Goal: Task Accomplishment & Management: Manage account settings

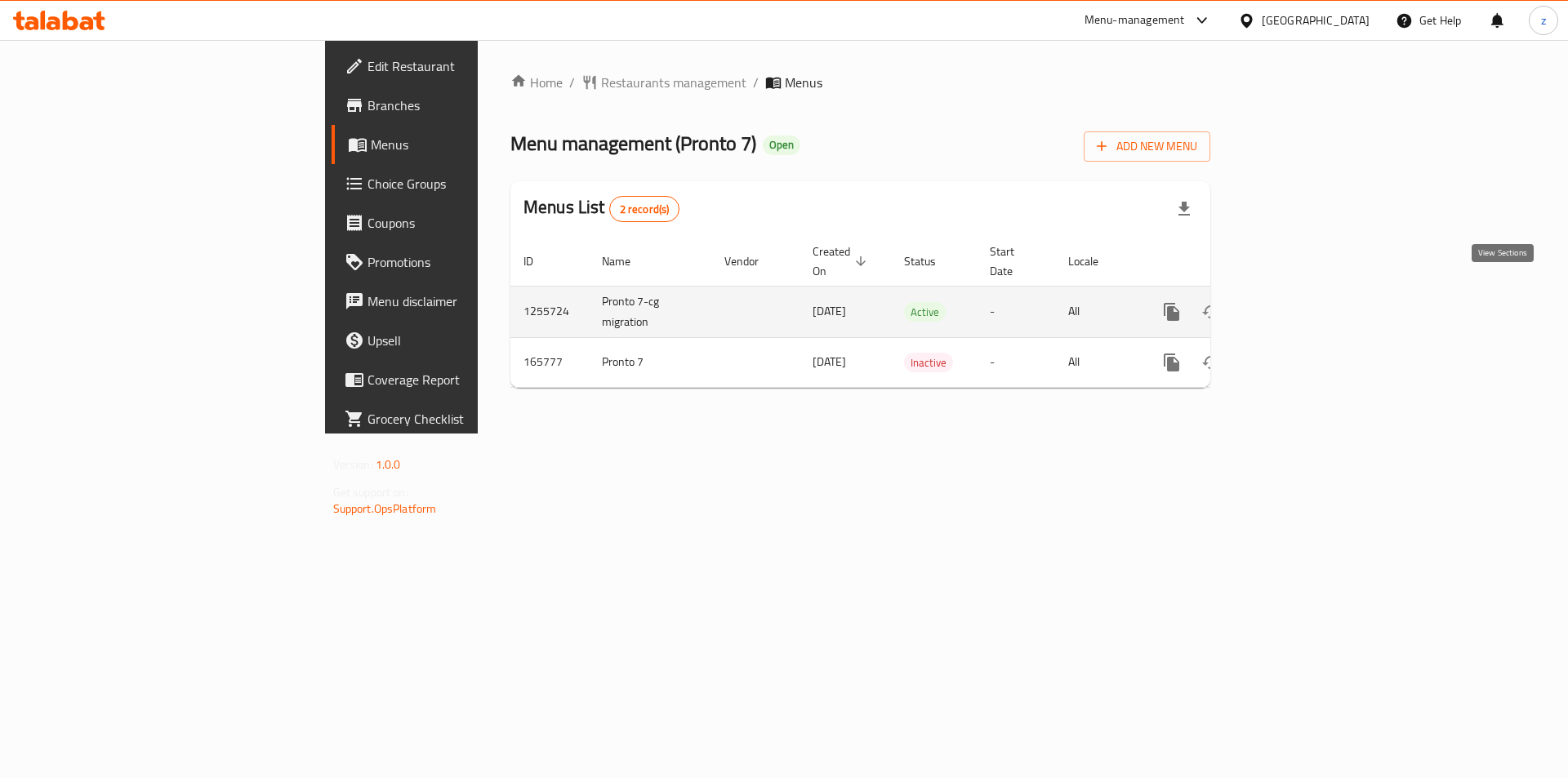
click at [1299, 302] on icon "enhanced table" at bounding box center [1288, 311] width 20 height 20
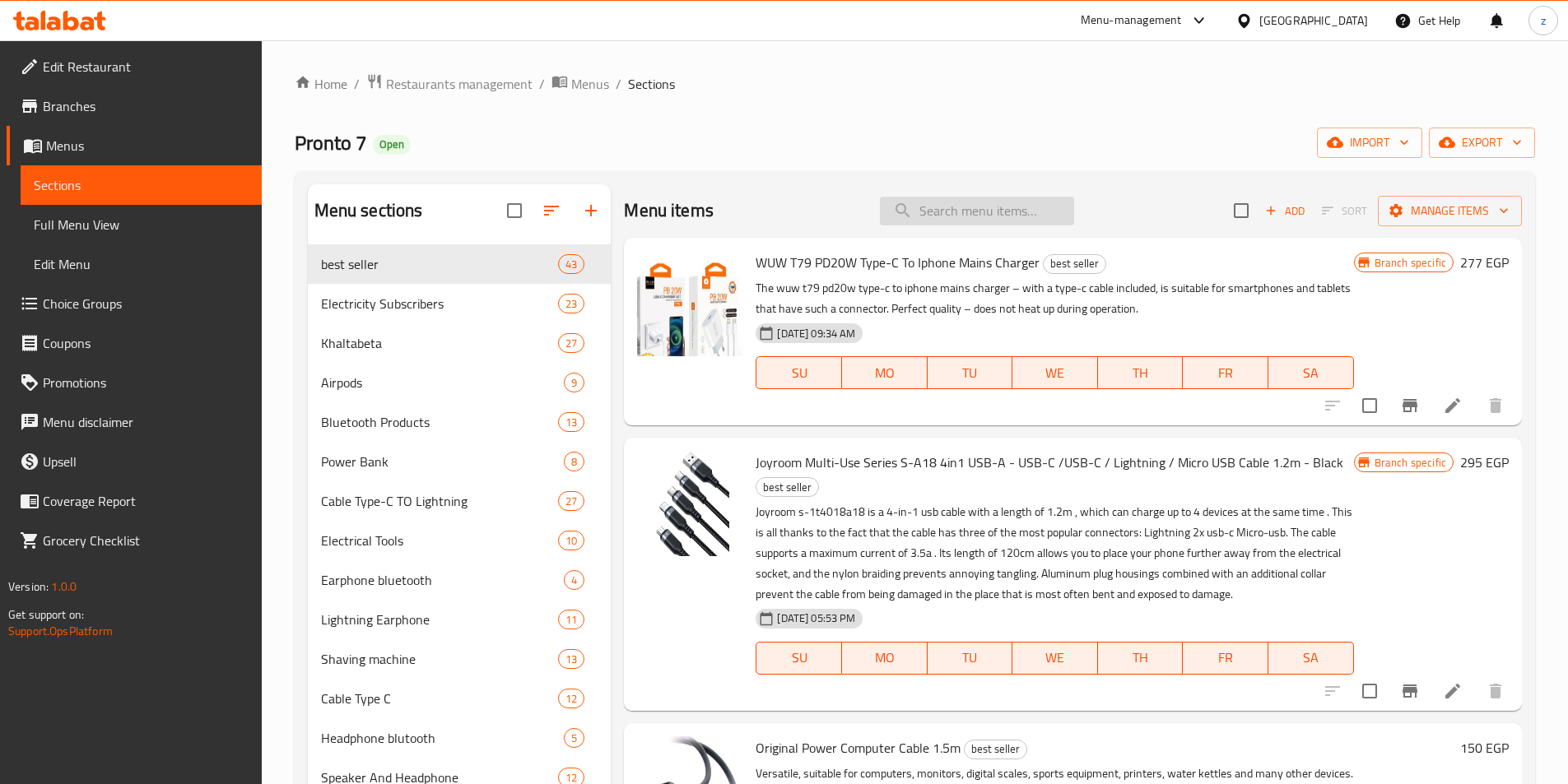
click at [933, 208] on input "search" at bounding box center [976, 210] width 194 height 28
paste input "Silicone Mobile Phone Holder with Double-Sided Adhesive Base (4973)"
type input "Silicone Mobile Phone Holder with Double-Sided Adhesive Base (4973)"
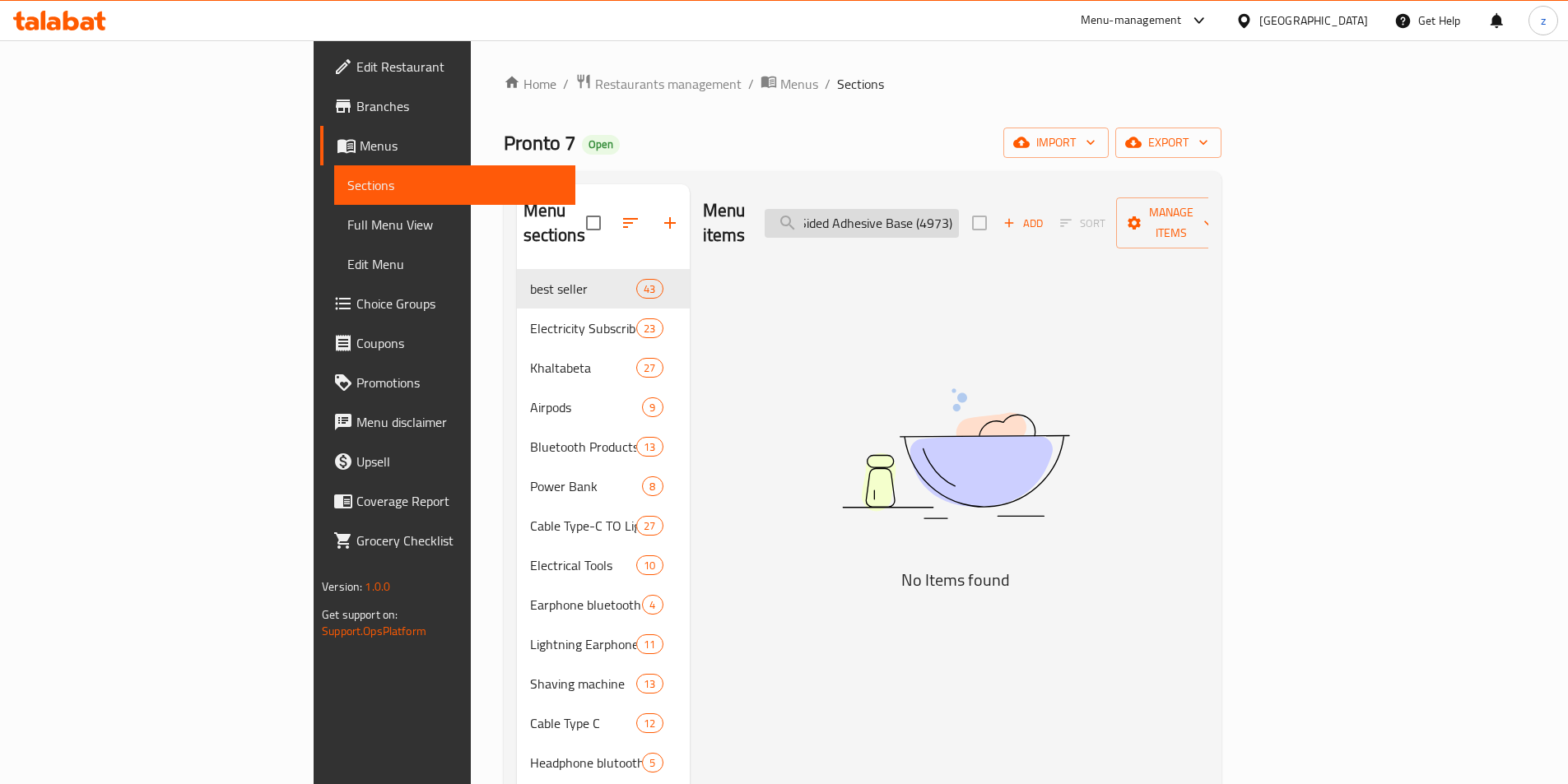
click at [933, 209] on input "Silicone Mobile Phone Holder with Double-Sided Adhesive Base (4973)" at bounding box center [861, 223] width 194 height 28
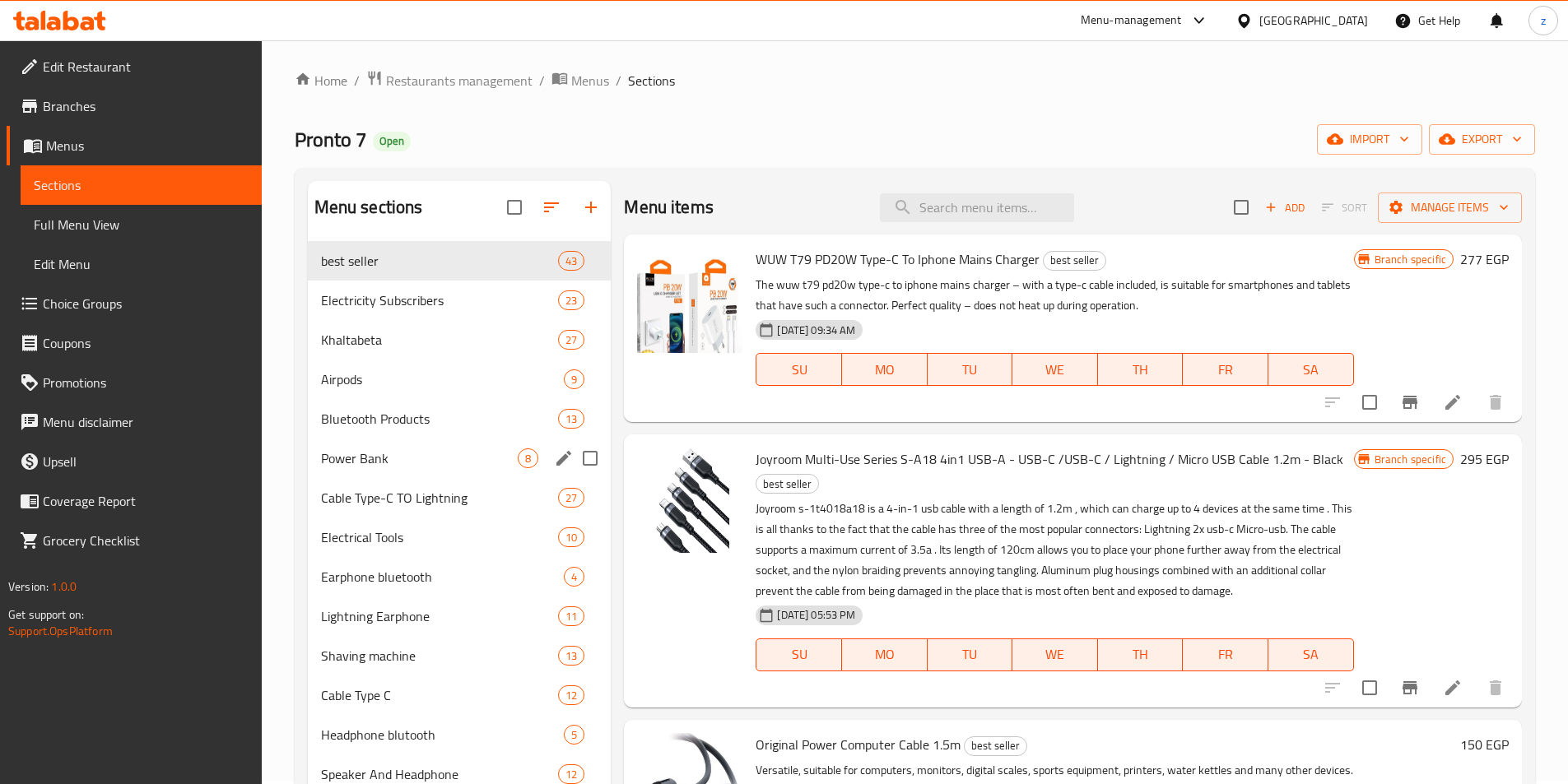
scroll to position [0, 0]
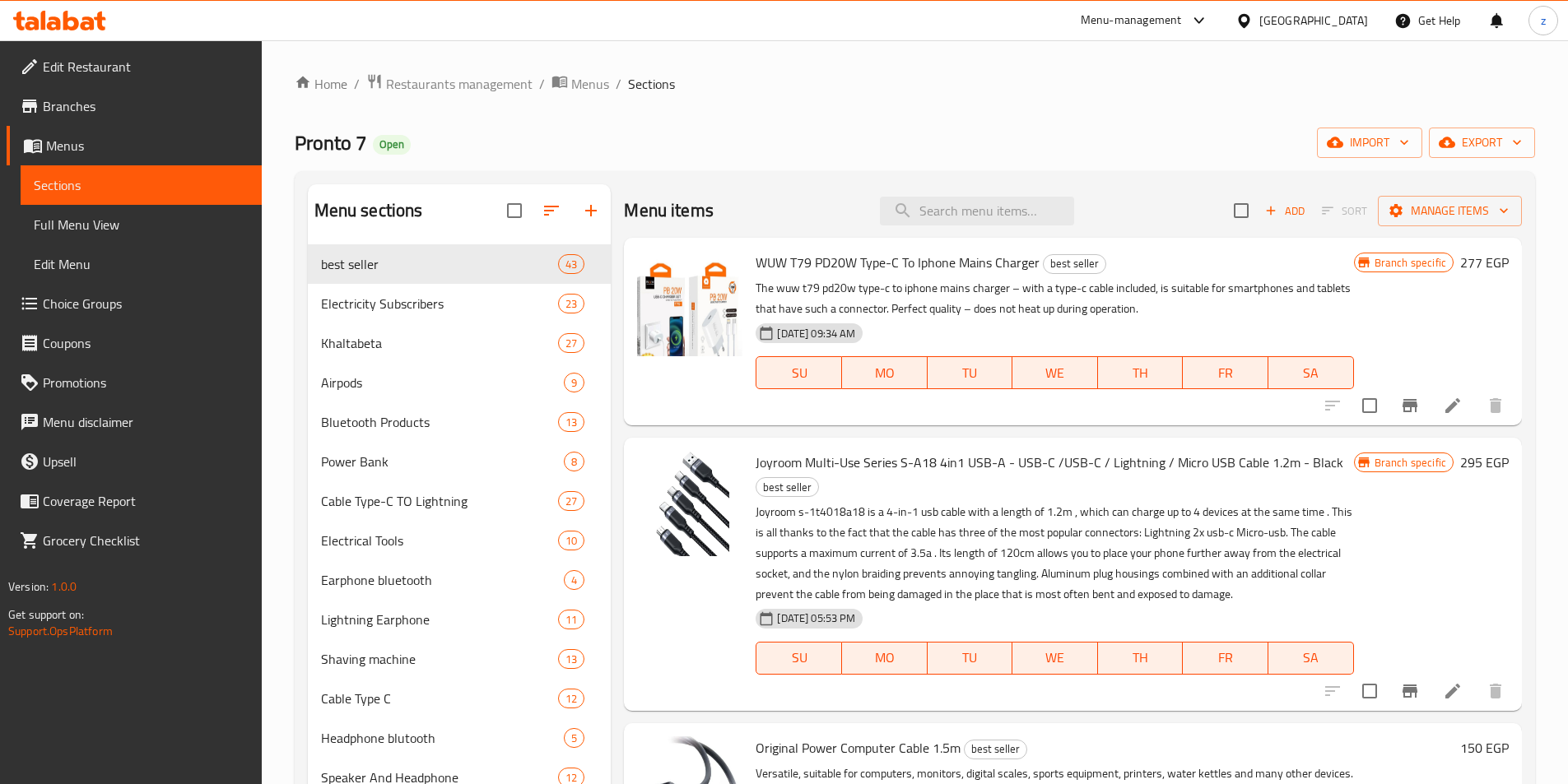
click at [950, 194] on div "Menu items Add Sort Manage items" at bounding box center [1073, 210] width 897 height 53
paste input "Silicone Mobile Phone Holder with Double-Sided Adhesive Base (4973)"
click at [952, 206] on input "search" at bounding box center [976, 210] width 194 height 28
type input "Silicone Mobile Phone Holder with Double-Sided Adhesive Base (4973)"
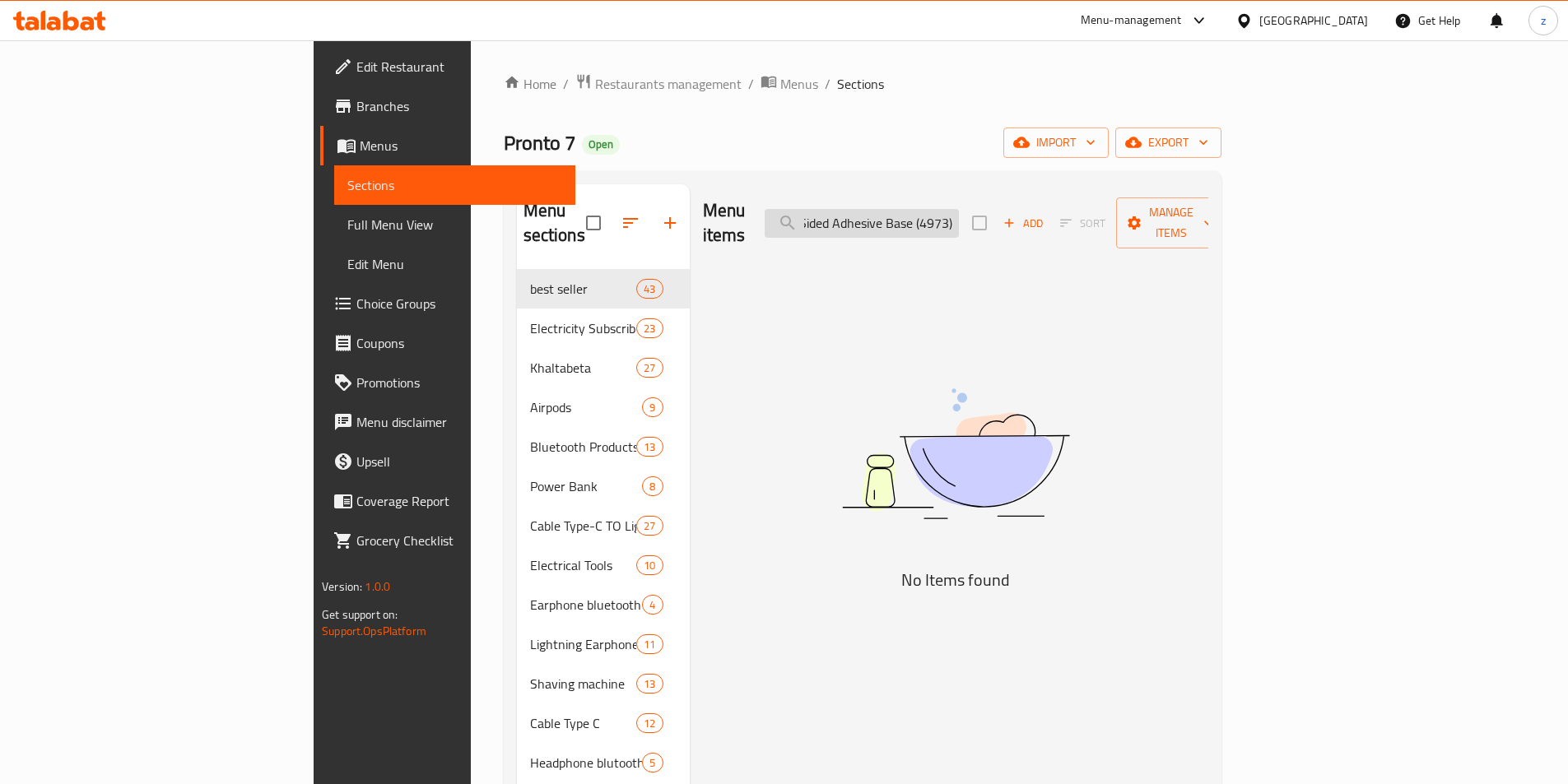
click at [952, 209] on input "Silicone Mobile Phone Holder with Double-Sided Adhesive Base (4973)" at bounding box center [861, 223] width 194 height 28
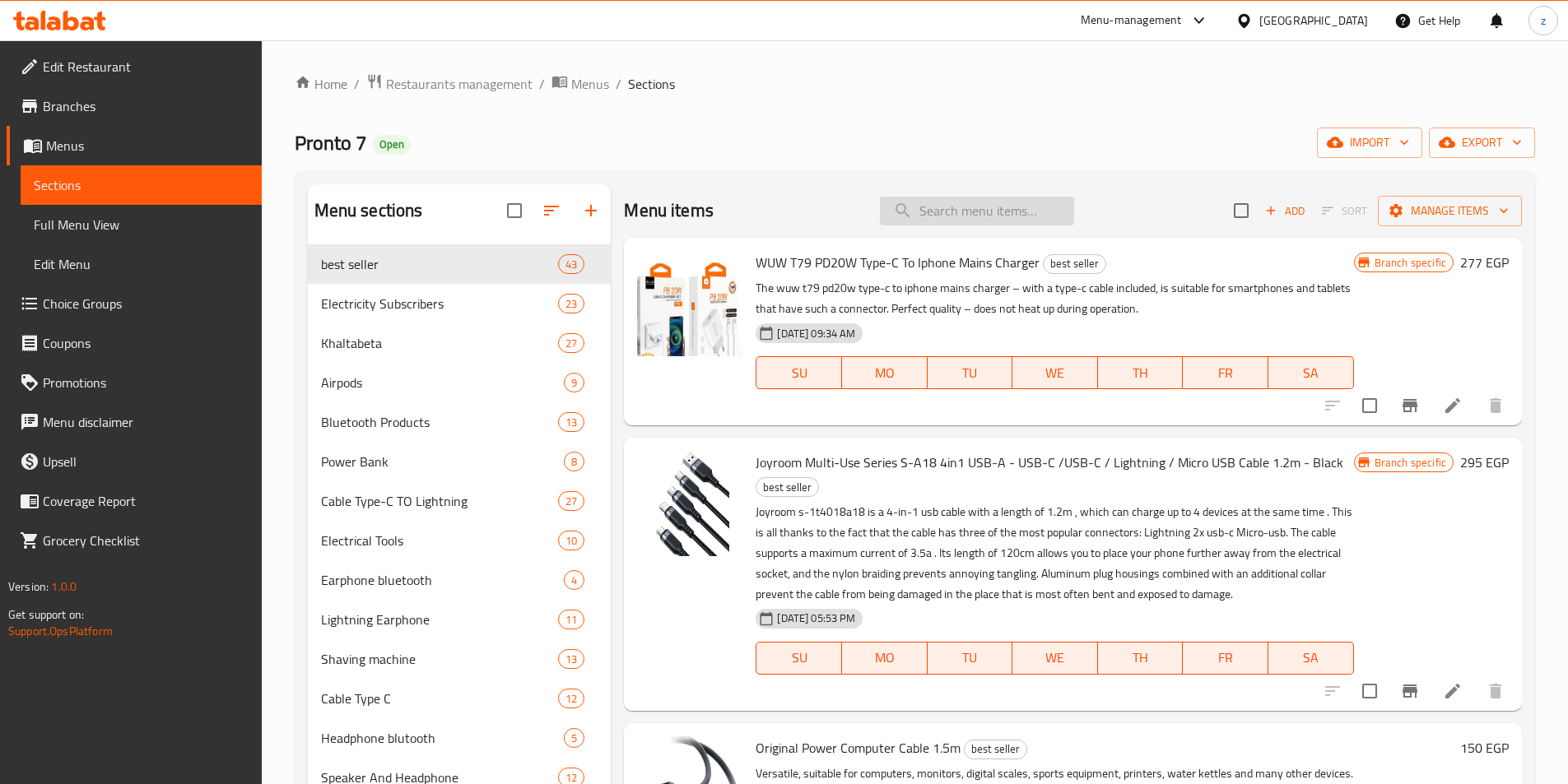
click at [920, 214] on input "search" at bounding box center [976, 210] width 194 height 28
paste input "Silicone Phone Holder with Double-Sided Adhesive Base, Hands-Free for Selfie an…"
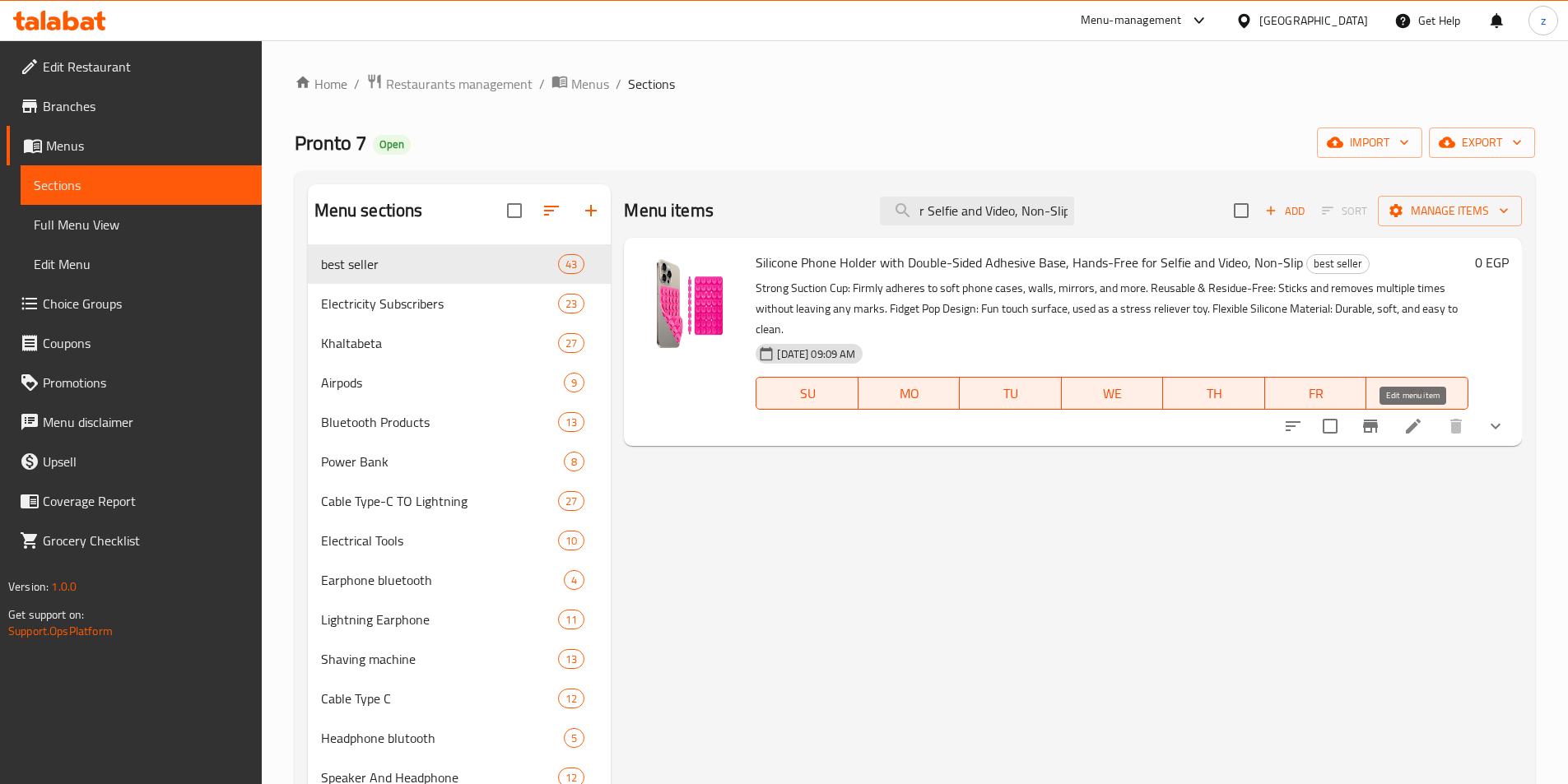
type input "Silicone Phone Holder with Double-Sided Adhesive Base, Hands-Free for Selfie an…"
click at [1421, 433] on icon at bounding box center [1412, 426] width 20 height 20
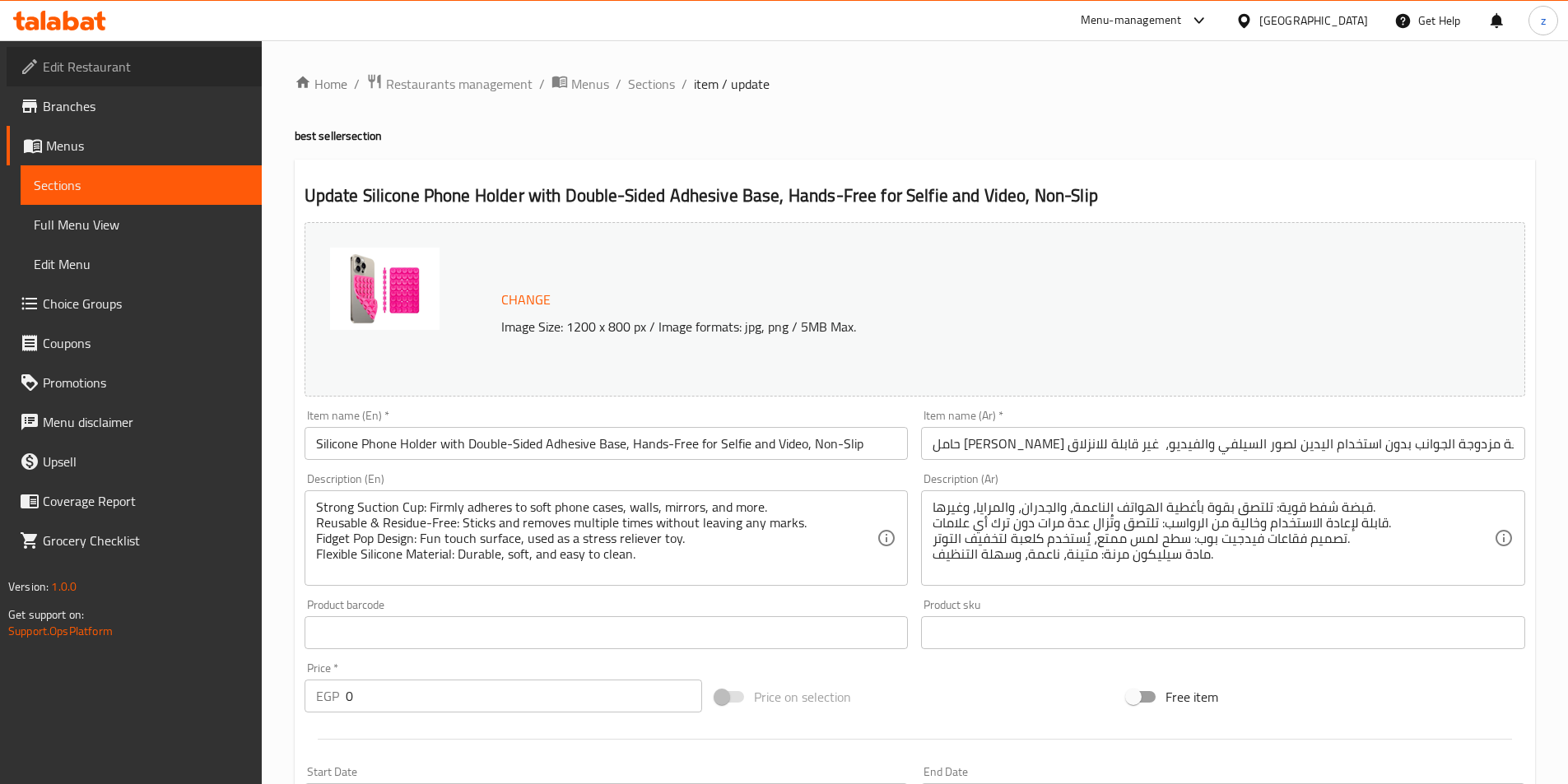
click at [129, 71] on span "Edit Restaurant" at bounding box center [145, 66] width 206 height 20
